Goal: Information Seeking & Learning: Learn about a topic

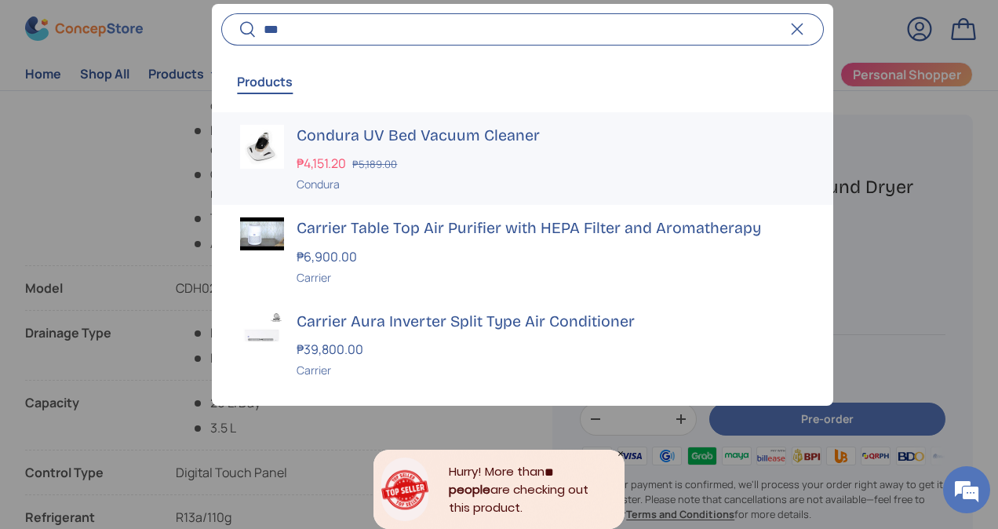
type input "***"
click at [448, 137] on h3 "Condura UV Bed Vacuum Cleaner" at bounding box center [551, 136] width 508 height 22
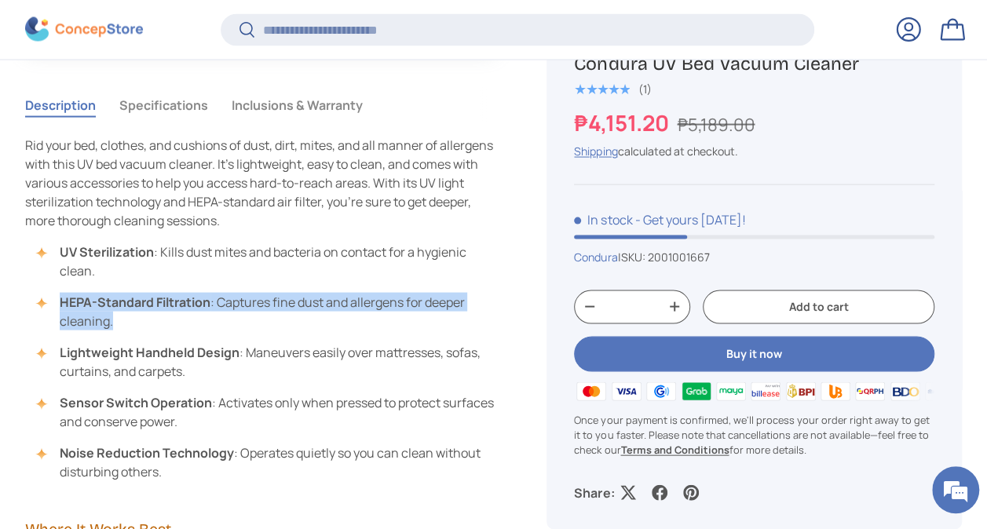
drag, startPoint x: 180, startPoint y: 313, endPoint x: 61, endPoint y: 301, distance: 119.2
click at [61, 301] on li "HEPA-Standard Filtration : Captures fine dust and allergens for deeper cleaning." at bounding box center [268, 311] width 455 height 38
copy li "HEPA-Standard Filtration : Captures fine dust and allergens for deeper cleaning."
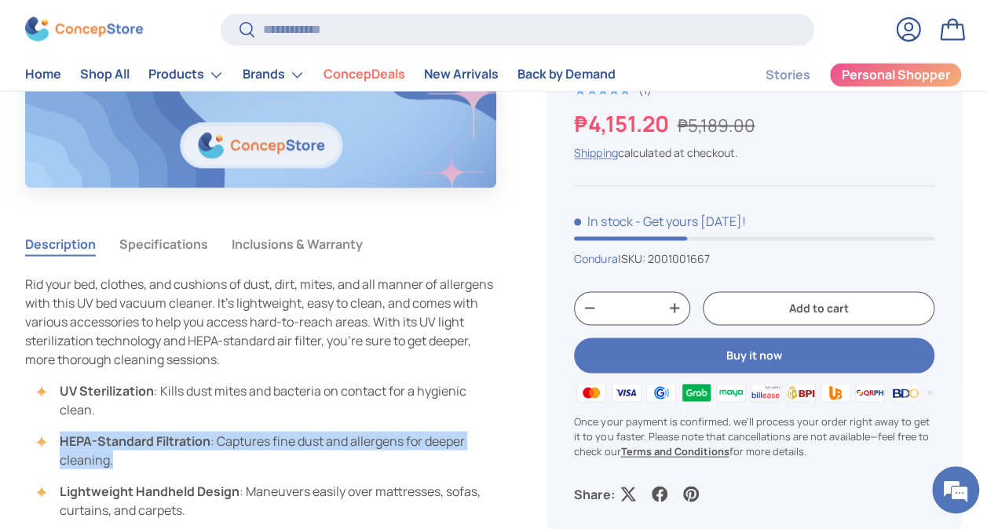
scroll to position [1334, 0]
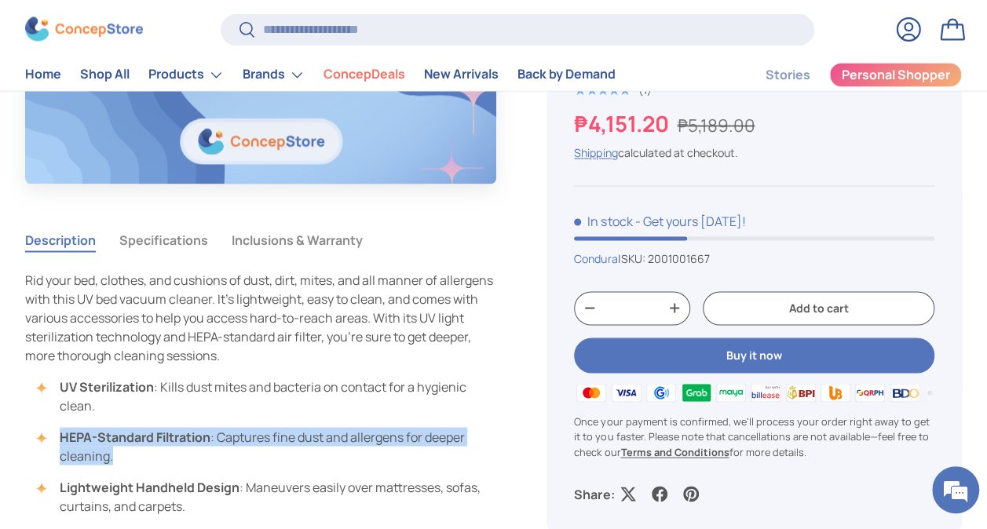
click at [170, 237] on button "Specifications" at bounding box center [163, 239] width 89 height 36
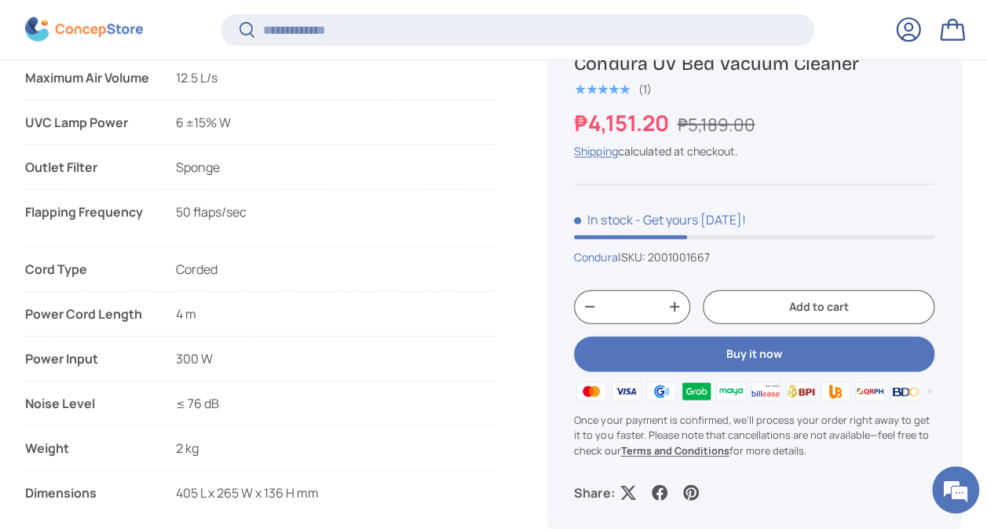
scroll to position [1943, 0]
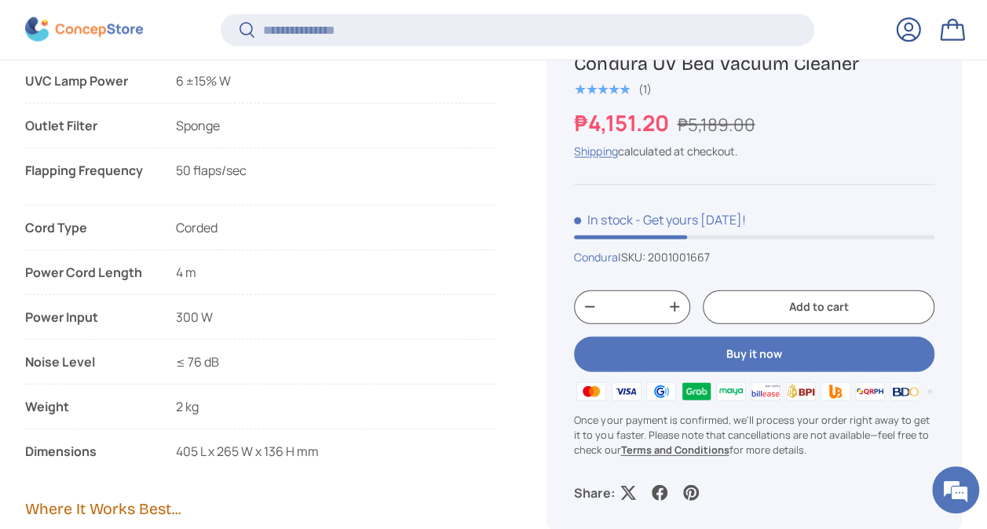
click at [684, 63] on h1 "Condura UV Bed Vacuum Cleaner" at bounding box center [754, 63] width 360 height 24
copy div "Condura UV Bed Vacuum Cleaner"
